Goal: Navigation & Orientation: Go to known website

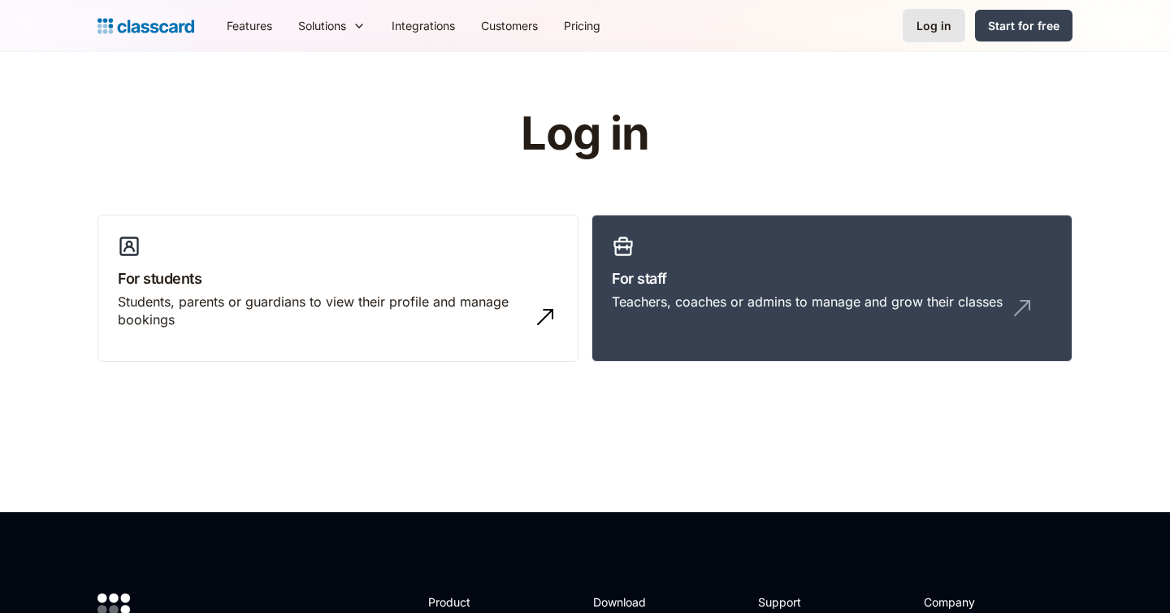
click at [943, 30] on div "Log in" at bounding box center [933, 25] width 35 height 17
click at [856, 258] on link "For staff Teachers, coaches or admins to manage and grow their classes" at bounding box center [831, 288] width 481 height 148
